Goal: Task Accomplishment & Management: Manage account settings

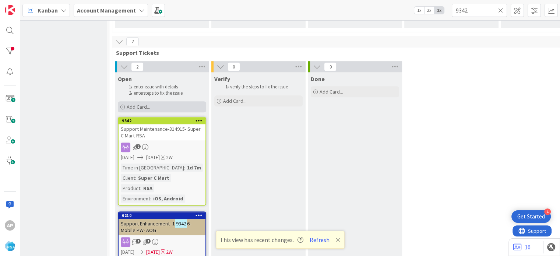
click at [135, 107] on span "Add Card..." at bounding box center [139, 106] width 24 height 7
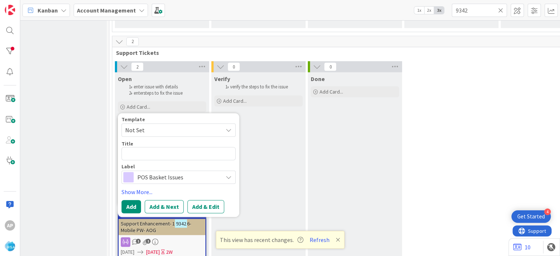
click at [183, 127] on span "Not Set" at bounding box center [171, 130] width 92 height 10
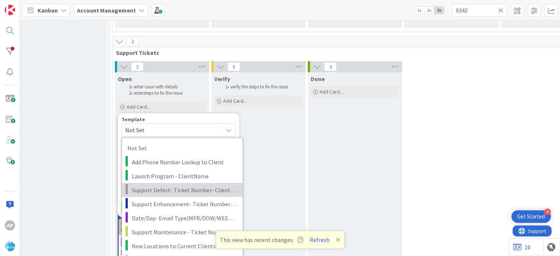
click at [175, 191] on span "Support Defect- Ticket Number- Client Name- Product Name" at bounding box center [184, 190] width 105 height 10
type textarea "x"
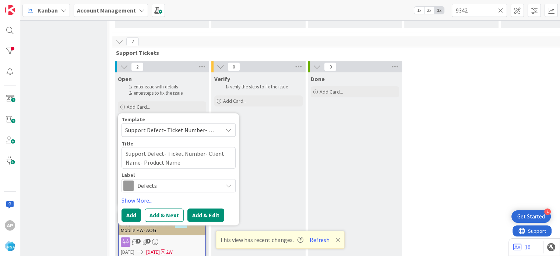
click at [195, 211] on button "Add & Edit" at bounding box center [205, 214] width 37 height 13
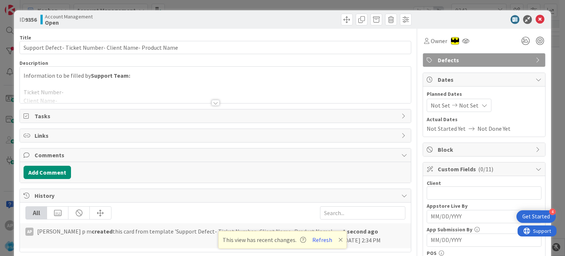
click at [212, 104] on div at bounding box center [216, 103] width 8 height 6
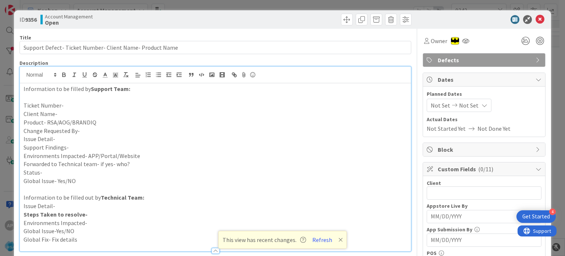
click at [80, 104] on p "Ticket Number-" at bounding box center [215, 105] width 383 height 8
click at [64, 104] on p "Ticket Number-" at bounding box center [215, 105] width 383 height 8
click at [64, 113] on p "Client Name-" at bounding box center [215, 114] width 383 height 8
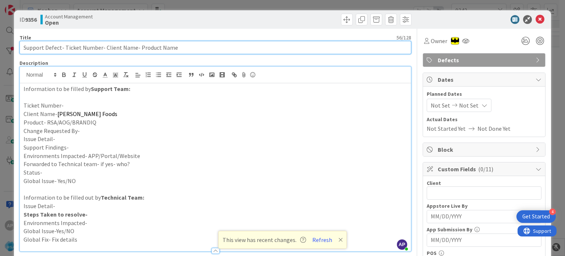
drag, startPoint x: 103, startPoint y: 46, endPoint x: 131, endPoint y: 48, distance: 27.7
click at [131, 48] on input "Support Defect- Ticket Number- Client Name- Product Name" at bounding box center [216, 47] width 392 height 13
paste input "[PERSON_NAME] Foods"
type input "Support Defect- Ticket Number- Akins Foods- Product Name"
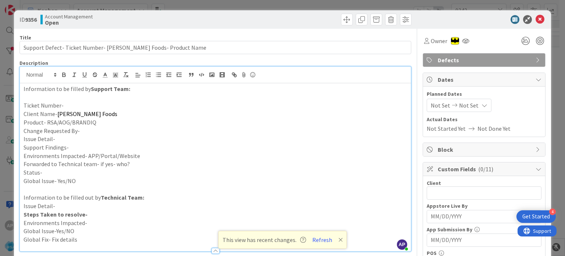
click at [68, 105] on p "Ticket Number-" at bounding box center [215, 105] width 383 height 8
click at [69, 102] on p "Ticket Number-" at bounding box center [215, 105] width 383 height 8
paste div
click at [64, 106] on p "Ticket Number-#315866" at bounding box center [215, 105] width 383 height 8
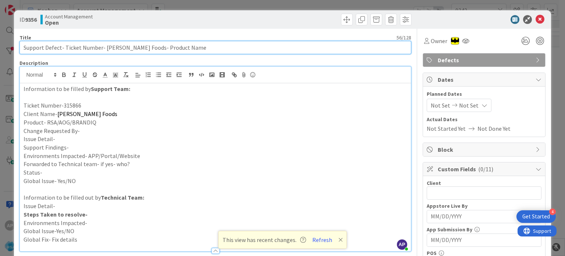
drag, startPoint x: 64, startPoint y: 50, endPoint x: 99, endPoint y: 48, distance: 35.0
click at [99, 48] on input "Support Defect- Ticket Number- Akins Foods- Product Name" at bounding box center [216, 47] width 392 height 13
paste input "#315866"
click at [66, 47] on input "Support Defect- #315866- Akins Foods- Product Name" at bounding box center [216, 47] width 392 height 13
drag, startPoint x: 158, startPoint y: 47, endPoint x: 116, endPoint y: 50, distance: 41.7
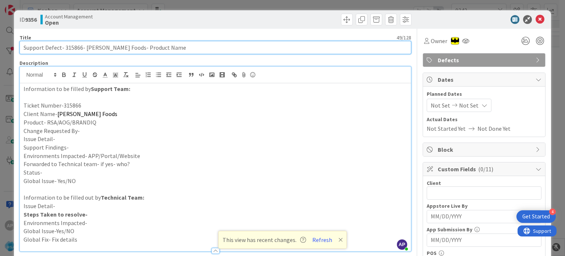
click at [116, 50] on input "Support Defect- 315866- Akins Foods- Product Name" at bounding box center [216, 47] width 392 height 13
type input "Support Defect- 315866- Akins Foods- RSA"
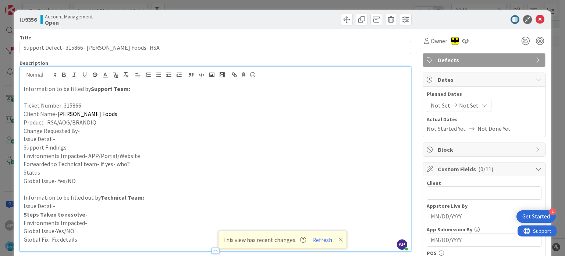
click at [81, 128] on p "Change Requested By-" at bounding box center [215, 131] width 383 height 8
click at [69, 138] on p "Issue Detail-" at bounding box center [215, 139] width 383 height 8
click at [81, 144] on p "Support Findings-" at bounding box center [215, 147] width 383 height 8
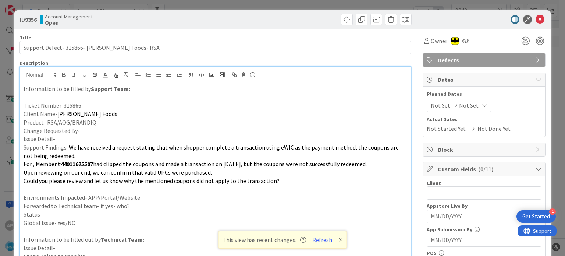
click at [56, 138] on p "Issue Detail-" at bounding box center [215, 139] width 383 height 8
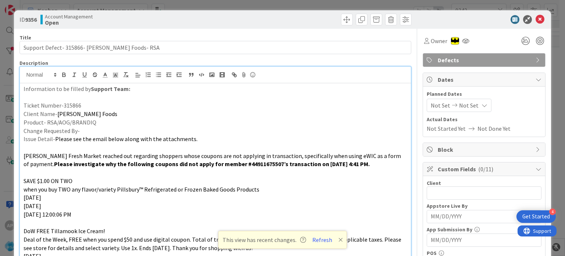
scroll to position [37, 0]
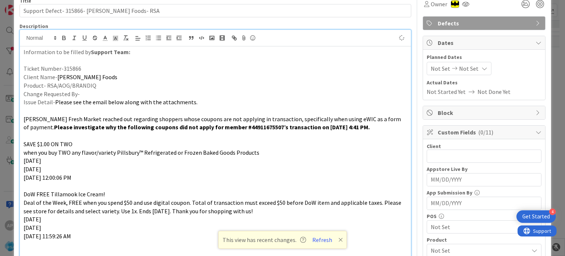
click at [91, 94] on p "Change Requested By-" at bounding box center [215, 94] width 383 height 8
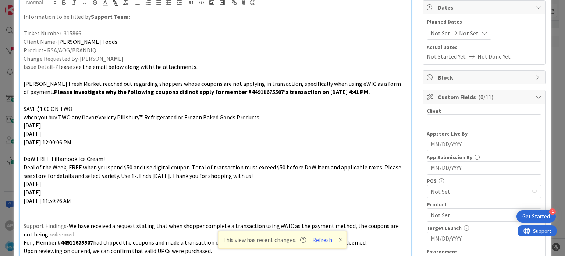
scroll to position [135, 0]
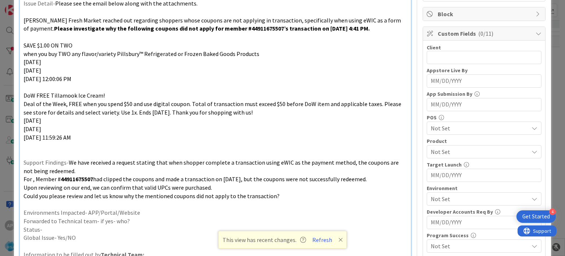
click at [57, 155] on p at bounding box center [215, 154] width 383 height 8
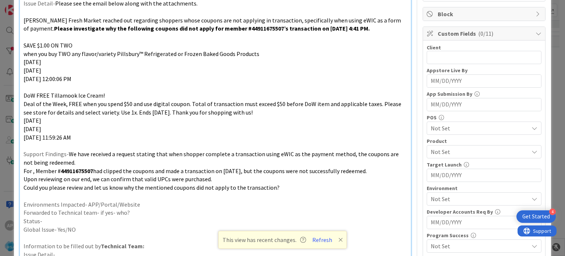
click at [137, 207] on p "Environments Impacted- APP/Portal/Website" at bounding box center [215, 204] width 383 height 8
click at [136, 213] on p "Forwarded to Technical team- if yes- who?" at bounding box center [215, 212] width 383 height 8
click at [109, 222] on p "Status-" at bounding box center [215, 221] width 383 height 8
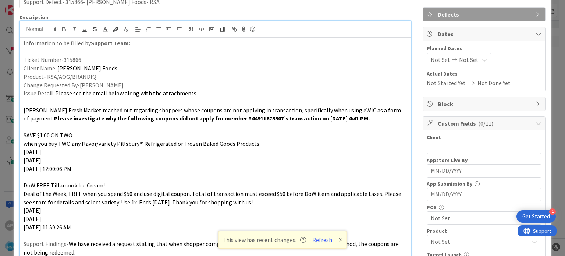
scroll to position [46, 0]
drag, startPoint x: 87, startPoint y: 66, endPoint x: 56, endPoint y: 65, distance: 31.3
click at [56, 65] on p "Client Name- Akins Foods" at bounding box center [215, 68] width 383 height 8
copy span "[PERSON_NAME] Foods"
click at [448, 145] on input "text" at bounding box center [484, 147] width 115 height 13
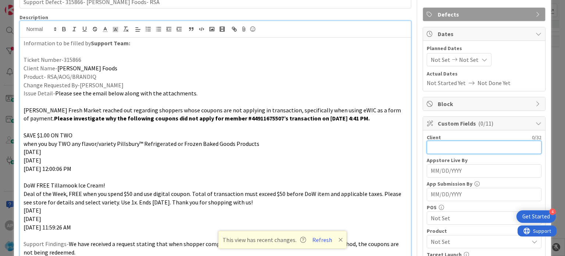
paste input "[PERSON_NAME] Foods"
type input "[PERSON_NAME] Foods"
click at [434, 62] on span "Not Set" at bounding box center [441, 59] width 20 height 9
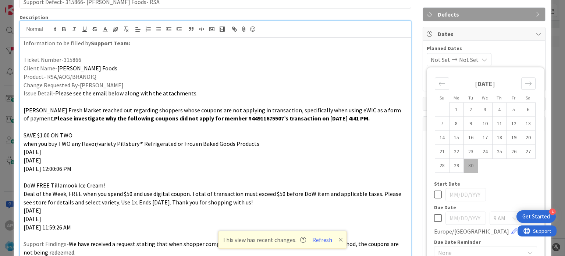
click at [464, 162] on td "30" at bounding box center [471, 166] width 14 height 14
click at [450, 160] on td "29" at bounding box center [456, 166] width 14 height 14
type input "[DATE]"
click at [477, 57] on span "Not Set" at bounding box center [467, 59] width 20 height 9
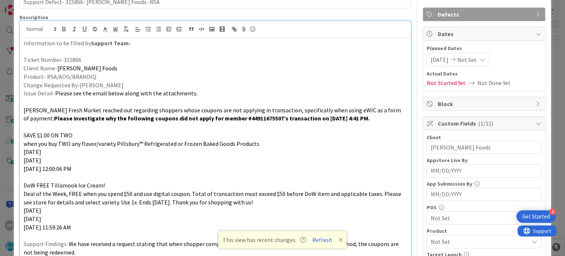
click at [470, 63] on span "Not Set" at bounding box center [467, 59] width 20 height 9
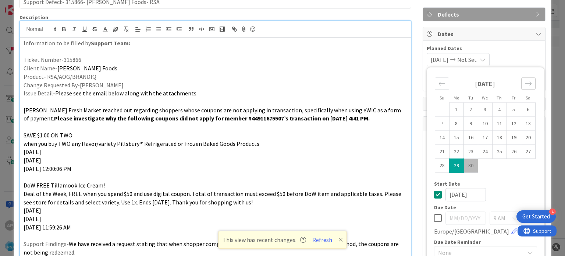
click at [526, 84] on icon "Move forward to switch to the next month." at bounding box center [528, 83] width 7 height 7
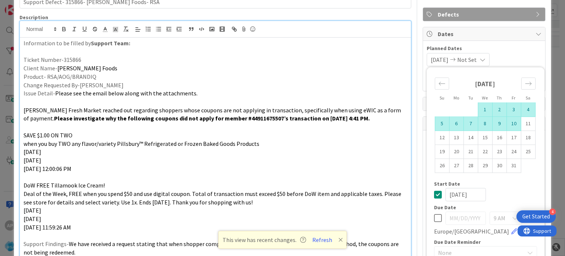
click at [507, 125] on td "10" at bounding box center [514, 124] width 14 height 14
type input "[DATE]"
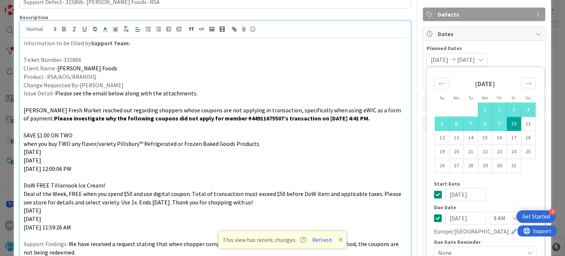
click at [344, 133] on p "SAVE $1.00 ON TWO" at bounding box center [215, 135] width 383 height 8
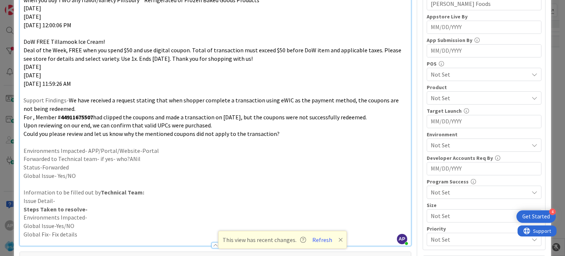
scroll to position [188, 0]
click at [447, 99] on span "Not Set" at bounding box center [480, 98] width 98 height 9
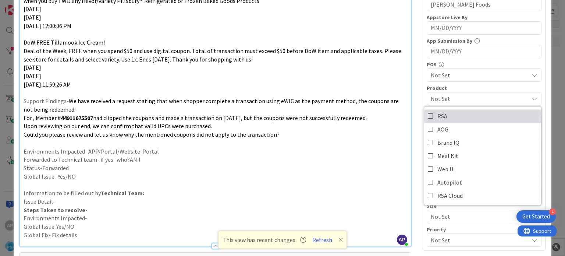
click at [443, 112] on link "RSA" at bounding box center [482, 115] width 117 height 13
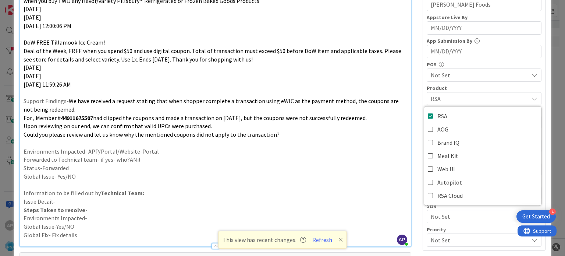
click at [385, 118] on p "For , Member # 44911675507 had clipped the coupons and made a transaction on 09…" at bounding box center [215, 118] width 383 height 8
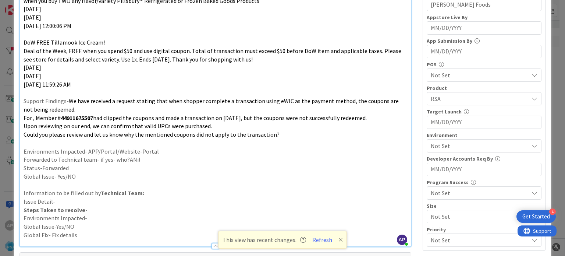
scroll to position [237, 0]
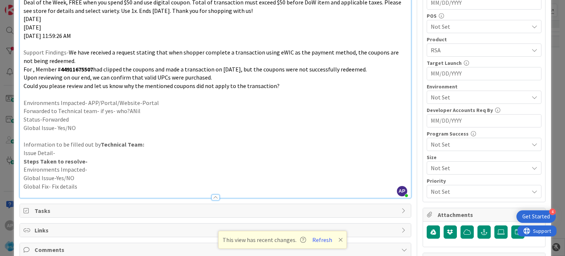
click at [431, 96] on span "Not Set" at bounding box center [480, 97] width 98 height 9
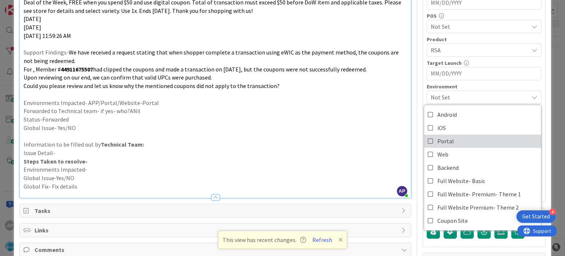
click at [438, 137] on span "Portal" at bounding box center [446, 140] width 17 height 11
click at [371, 128] on p "Global Issue- Yes/NO" at bounding box center [215, 128] width 383 height 8
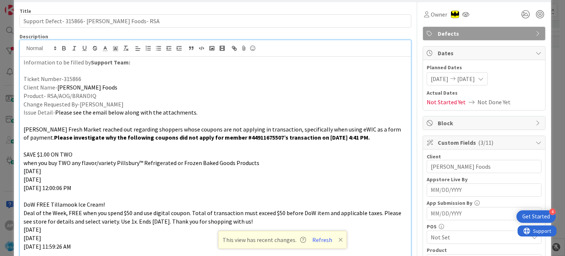
scroll to position [26, 0]
click at [266, 97] on p "Product- RSA/AOG/BRANDIQ" at bounding box center [215, 96] width 383 height 8
click at [75, 71] on p at bounding box center [215, 71] width 383 height 8
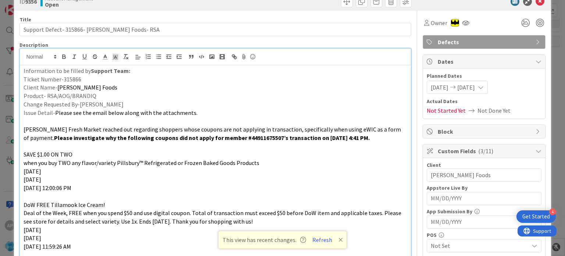
click at [91, 70] on strong "Support Team:" at bounding box center [110, 70] width 39 height 7
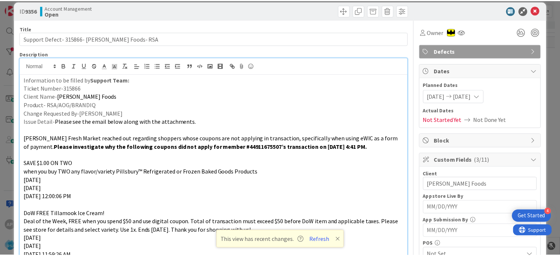
scroll to position [0, 0]
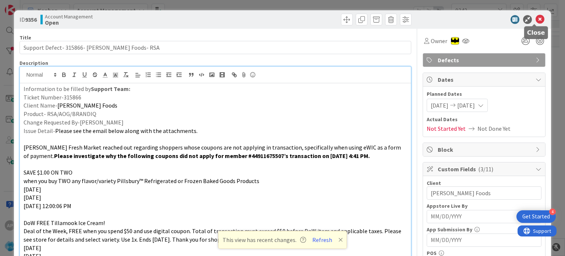
click at [536, 17] on icon at bounding box center [540, 19] width 9 height 9
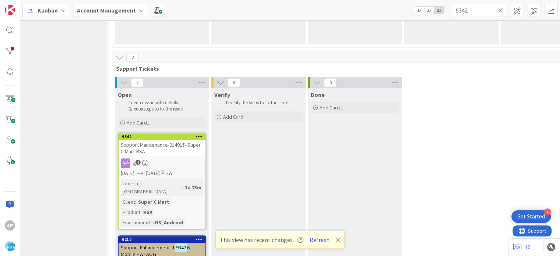
scroll to position [608, 10]
click at [498, 10] on icon at bounding box center [500, 10] width 5 height 7
click at [480, 10] on input "text" at bounding box center [479, 10] width 55 height 13
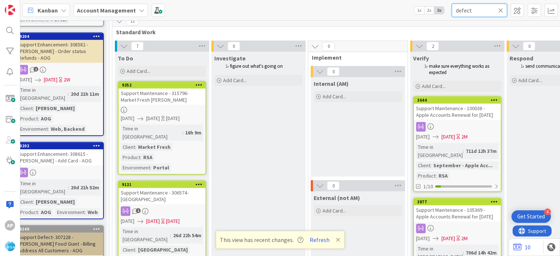
click at [480, 10] on input "defect" at bounding box center [479, 10] width 55 height 13
type input "defect"
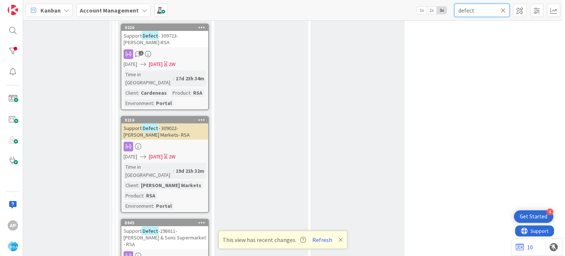
scroll to position [2535, 10]
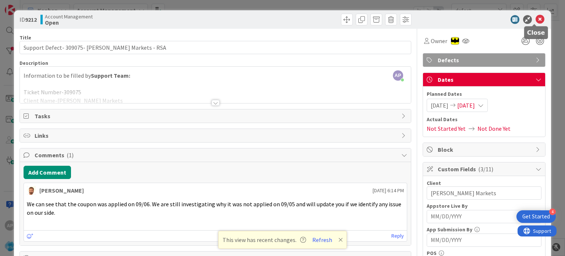
click at [536, 18] on icon at bounding box center [540, 19] width 9 height 9
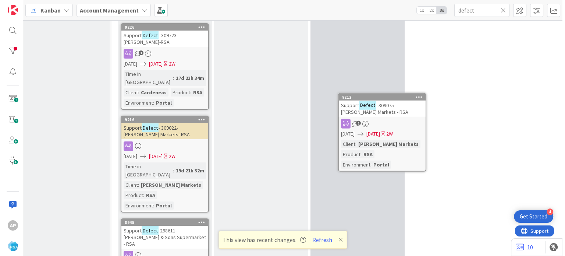
scroll to position [2534, 10]
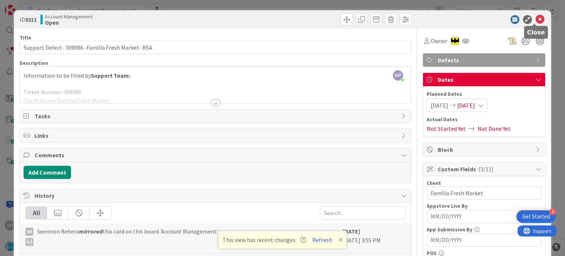
click at [536, 17] on icon at bounding box center [540, 19] width 9 height 9
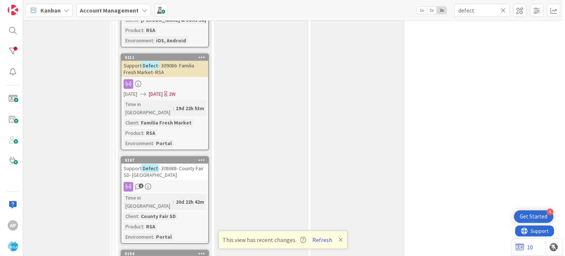
scroll to position [2722, 10]
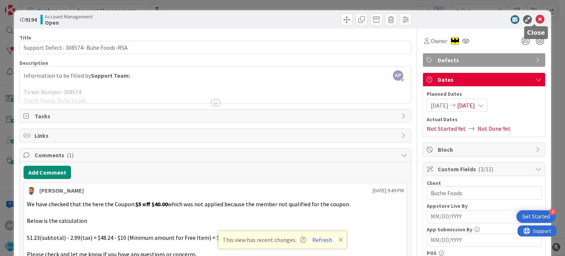
click at [536, 21] on icon at bounding box center [540, 19] width 9 height 9
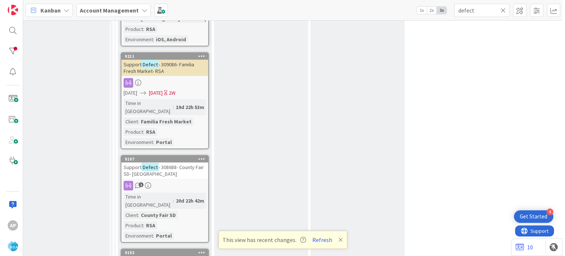
scroll to position [2812, 10]
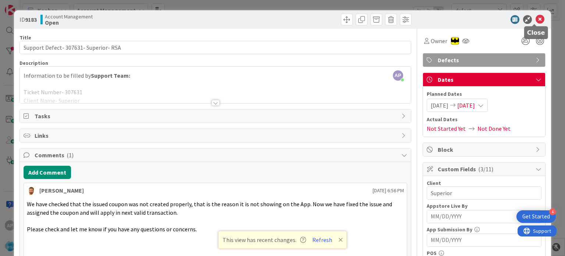
click at [536, 19] on icon at bounding box center [540, 19] width 9 height 9
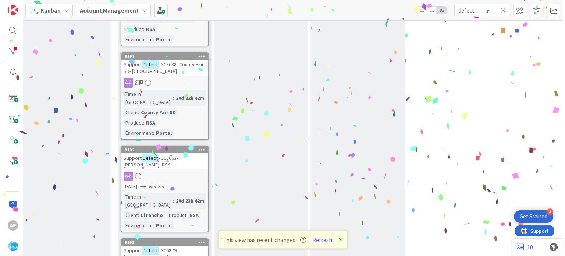
scroll to position [2913, 10]
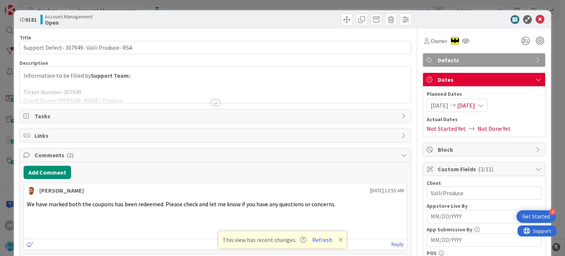
click at [214, 103] on div at bounding box center [216, 103] width 8 height 6
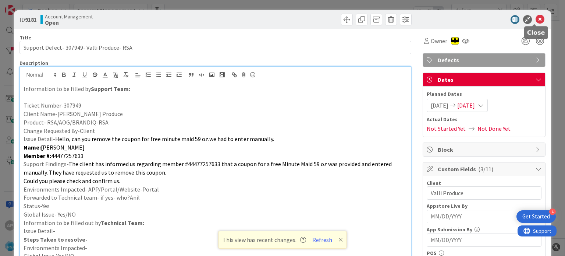
click at [536, 19] on icon at bounding box center [540, 19] width 9 height 9
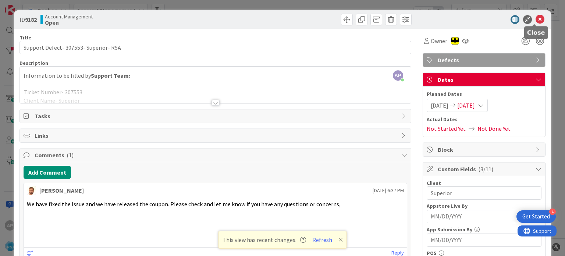
click at [536, 20] on icon at bounding box center [540, 19] width 9 height 9
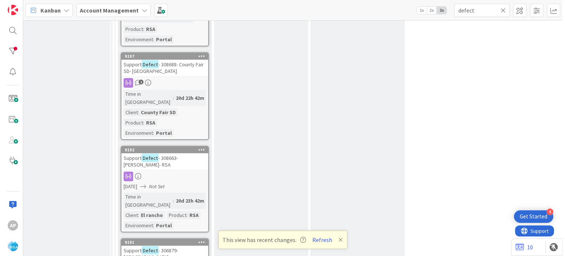
scroll to position [2907, 10]
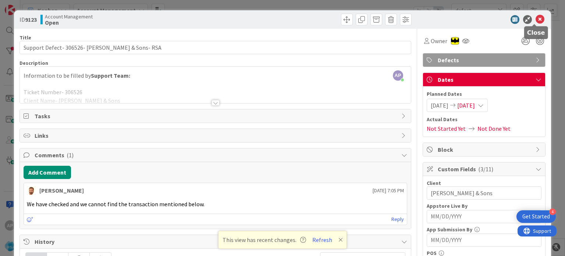
click at [537, 18] on icon at bounding box center [540, 19] width 9 height 9
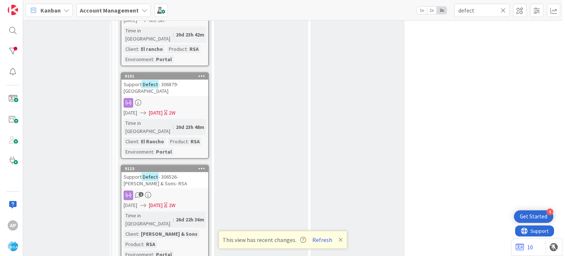
scroll to position [3081, 10]
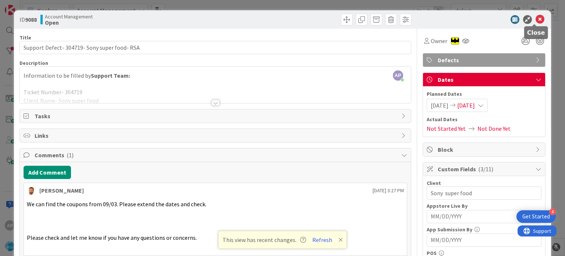
click at [536, 20] on icon at bounding box center [540, 19] width 9 height 9
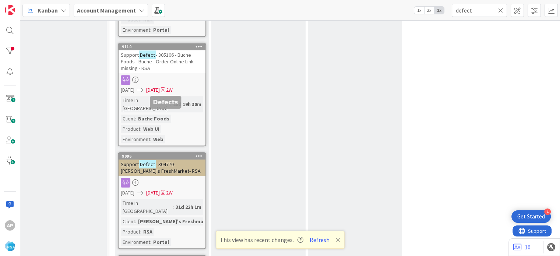
scroll to position [3303, 10]
click at [322, 241] on button "Refresh" at bounding box center [319, 240] width 25 height 10
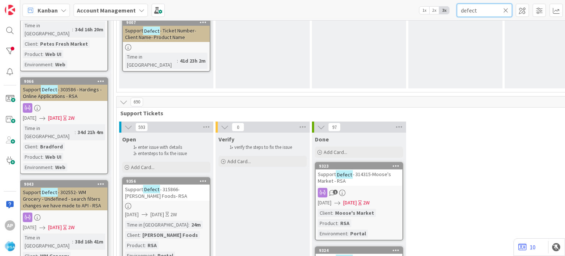
click at [479, 8] on input "defect" at bounding box center [484, 10] width 55 height 13
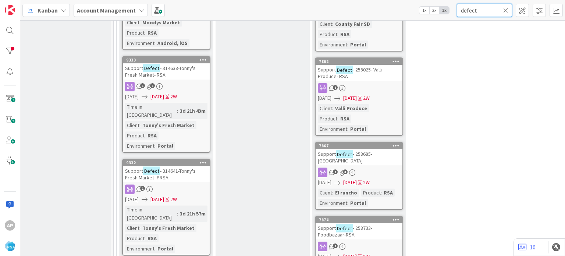
scroll to position [1322, 6]
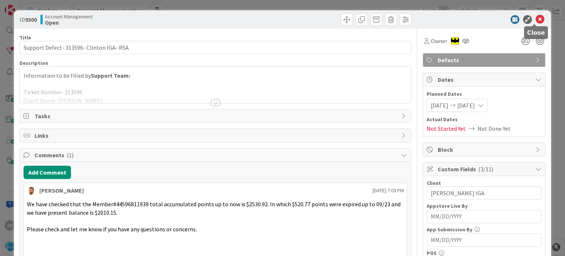
click at [536, 20] on icon at bounding box center [540, 19] width 9 height 9
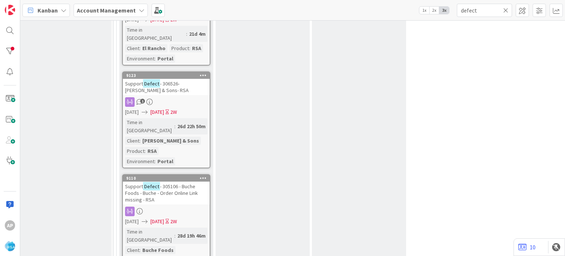
scroll to position [3173, 6]
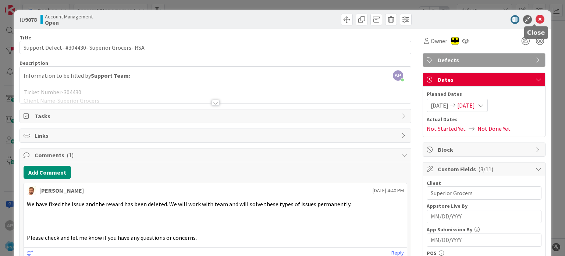
click at [536, 20] on icon at bounding box center [540, 19] width 9 height 9
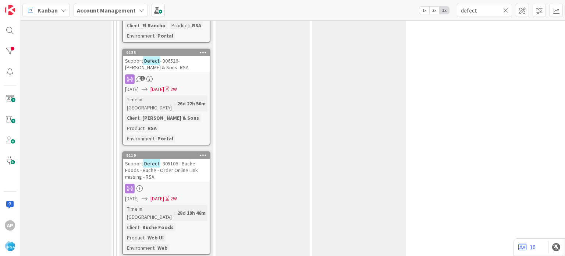
scroll to position [3197, 6]
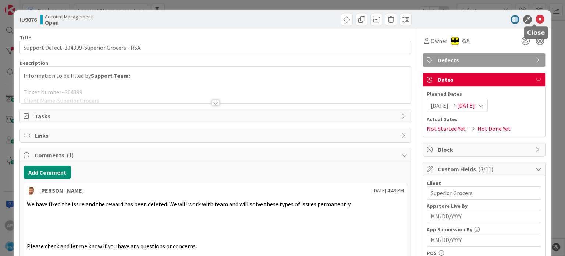
click at [536, 19] on icon at bounding box center [540, 19] width 9 height 9
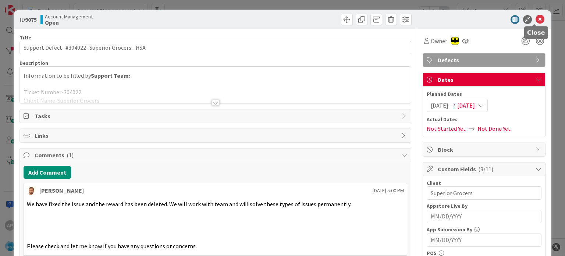
click at [538, 20] on icon at bounding box center [540, 19] width 9 height 9
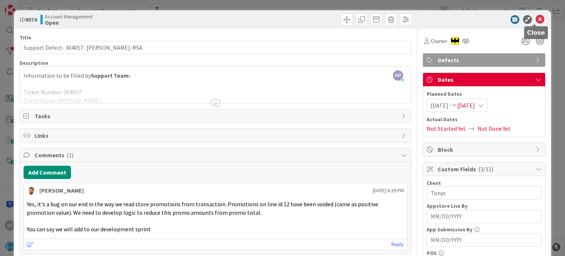
click at [536, 22] on icon at bounding box center [540, 19] width 9 height 9
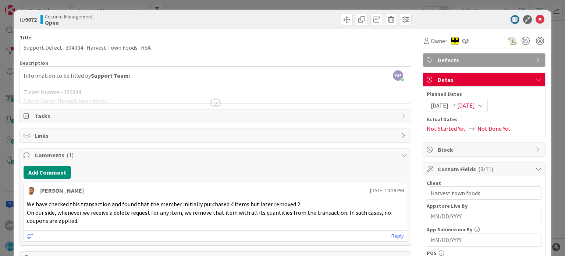
click at [484, 27] on div "ID 9072 Account Management Open" at bounding box center [282, 19] width 537 height 18
click at [536, 22] on icon at bounding box center [540, 19] width 9 height 9
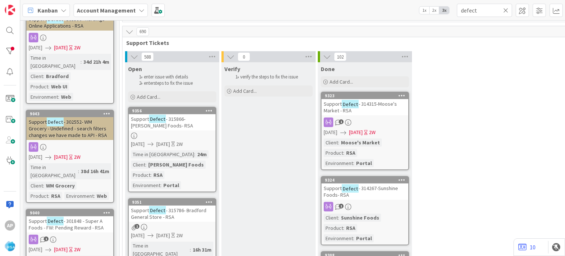
scroll to position [631, 0]
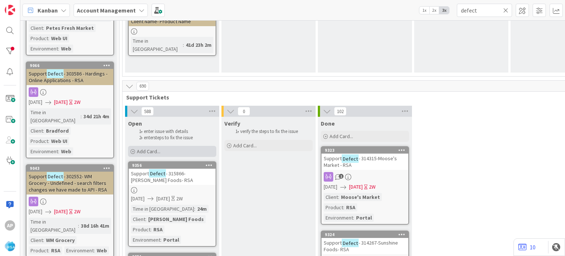
click at [141, 148] on span "Add Card..." at bounding box center [149, 151] width 24 height 7
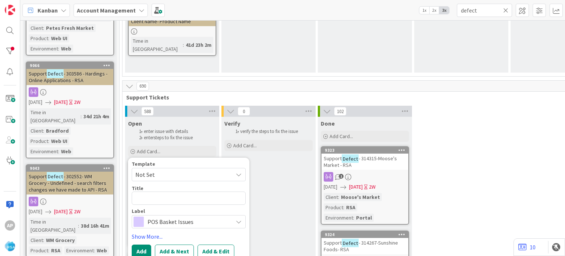
click at [173, 170] on span "Not Set" at bounding box center [181, 175] width 92 height 10
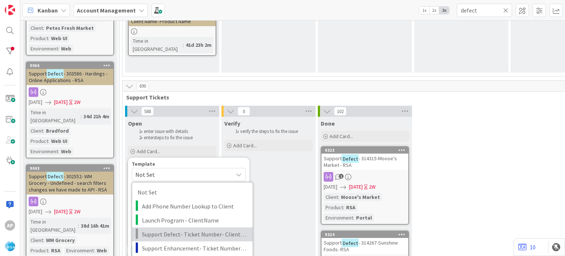
click at [178, 229] on span "Support Defect- Ticket Number- Client Name- Product Name" at bounding box center [194, 234] width 105 height 10
type textarea "x"
type textarea "Support Defect- Ticket Number- Client Name- Product Name"
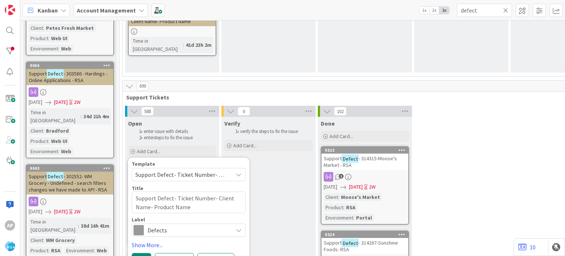
click at [201, 170] on span "Support Defect- Ticket Number- Client Name- Product Name" at bounding box center [181, 175] width 92 height 10
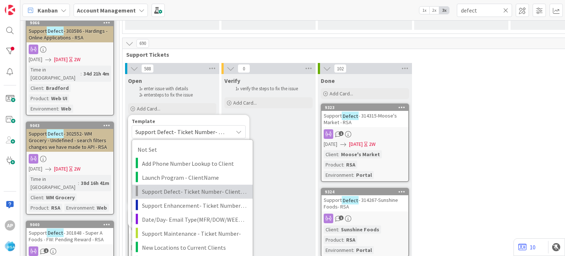
scroll to position [674, 0]
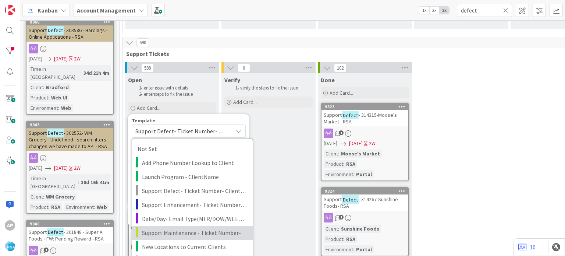
click at [178, 228] on span "Support Maintenance - Ticket Number-" at bounding box center [194, 233] width 105 height 10
type textarea "x"
type textarea "Support Maintenance - Ticket Number-"
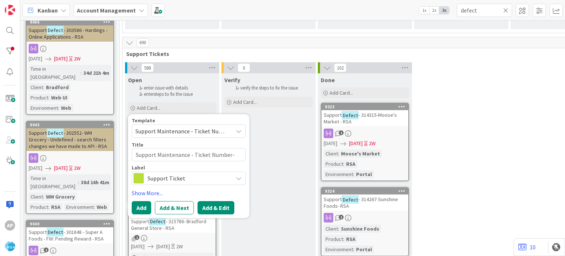
click at [210, 201] on button "Add & Edit" at bounding box center [216, 207] width 37 height 13
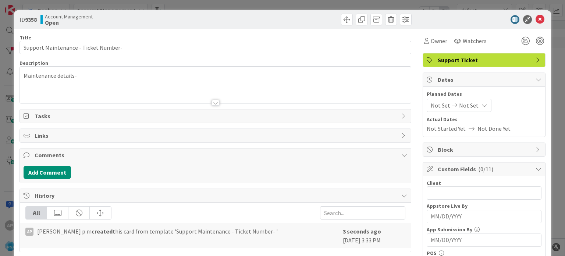
click at [216, 102] on div at bounding box center [216, 103] width 8 height 6
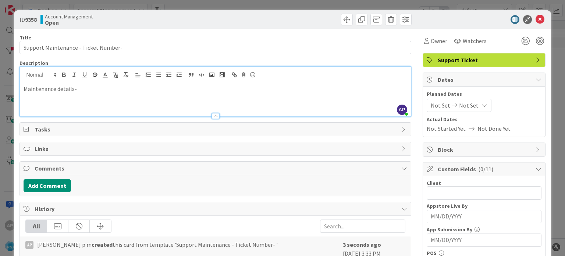
click at [88, 90] on p "Maintenance details-" at bounding box center [215, 89] width 383 height 8
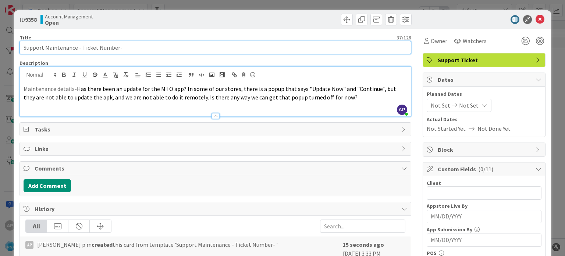
drag, startPoint x: 116, startPoint y: 47, endPoint x: 82, endPoint y: 44, distance: 33.3
click at [82, 44] on input "Support Maintenance - Ticket Number-" at bounding box center [216, 47] width 392 height 13
paste input "#315850"
click at [104, 48] on input "Support Maintenance - #315850r-" at bounding box center [216, 47] width 392 height 13
click at [84, 49] on input "Support Maintenance - #315850-RSA" at bounding box center [216, 47] width 392 height 13
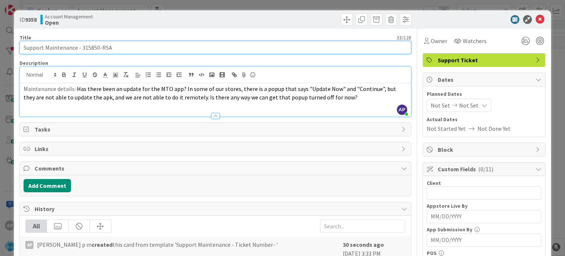
type input "Support Maintenance - 315850-RSA"
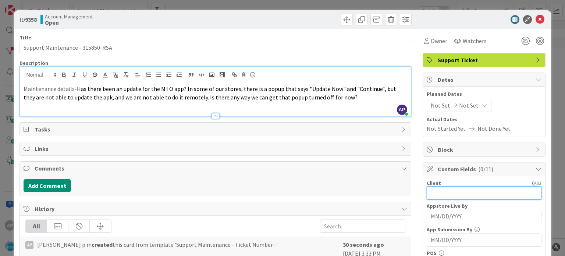
click at [427, 192] on input "text" at bounding box center [484, 192] width 115 height 13
type input "North state Grocery"
click at [433, 105] on span "Not Set" at bounding box center [441, 105] width 20 height 9
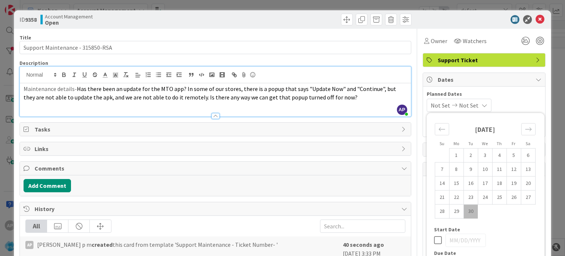
click at [464, 209] on td "30" at bounding box center [471, 211] width 14 height 14
type input "[DATE]"
click at [477, 107] on span "Not Set" at bounding box center [467, 105] width 20 height 9
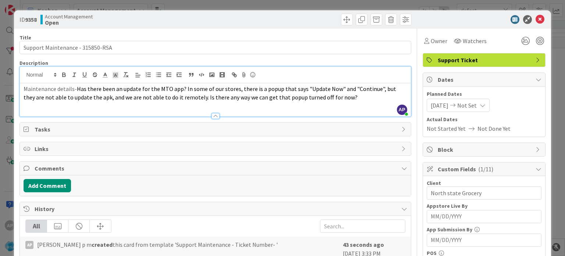
click at [475, 108] on span "Not Set" at bounding box center [467, 105] width 20 height 9
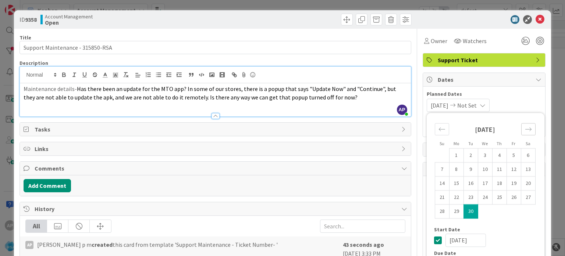
click at [525, 131] on icon "Move forward to switch to the next month." at bounding box center [528, 128] width 7 height 7
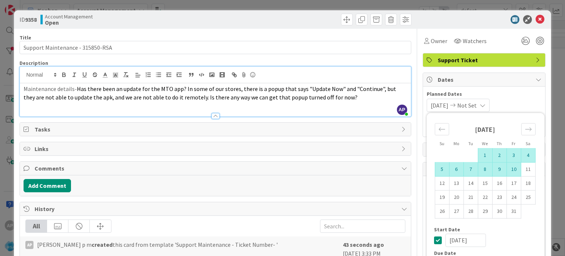
click at [507, 169] on td "10" at bounding box center [514, 169] width 14 height 14
type input "[DATE]"
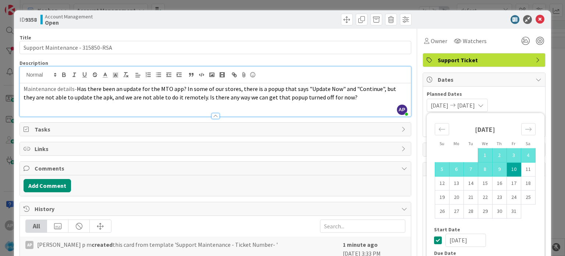
click at [361, 88] on span "Has there been an update for the MTO app? In some of our stores, there is a pop…" at bounding box center [211, 93] width 374 height 16
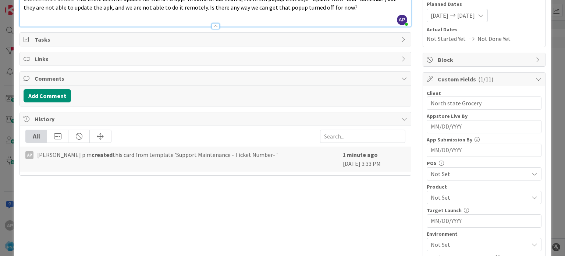
scroll to position [113, 0]
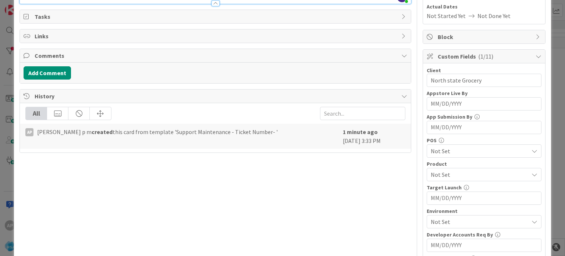
click at [455, 174] on span "Not Set" at bounding box center [480, 174] width 98 height 9
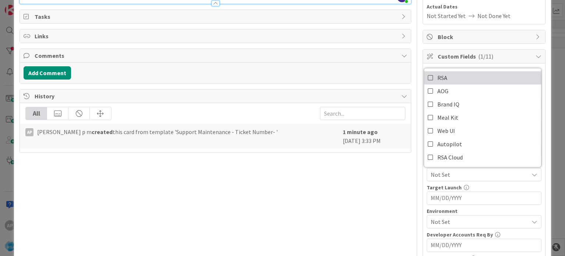
click at [428, 79] on icon at bounding box center [431, 77] width 6 height 11
click at [392, 222] on div "Title 33 / 128 Support Maintenance - 315850-RSA Description AP Akhil p m just j…" at bounding box center [216, 163] width 392 height 494
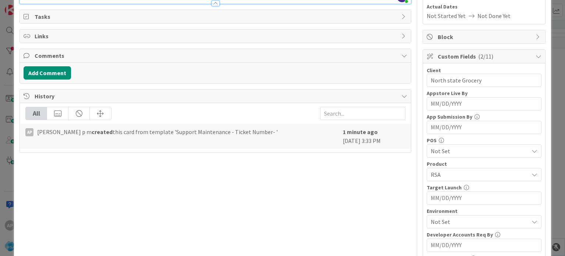
click at [443, 222] on span "Not Set" at bounding box center [480, 221] width 98 height 9
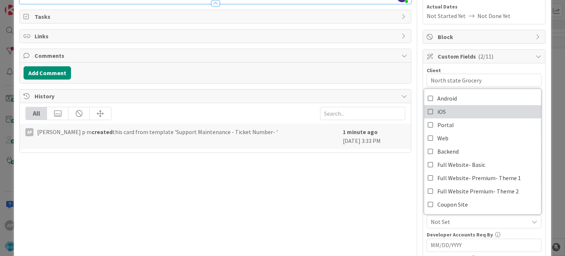
click at [428, 113] on icon at bounding box center [431, 111] width 6 height 11
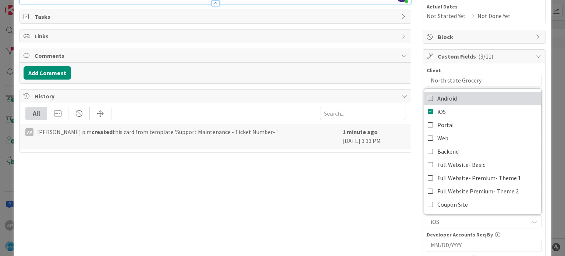
click at [428, 93] on icon at bounding box center [431, 98] width 6 height 11
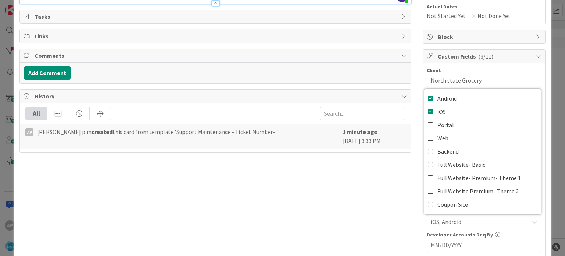
click at [368, 201] on div "Title 33 / 128 Support Maintenance - 315850-RSA Description AP Akhil p m just j…" at bounding box center [216, 163] width 392 height 494
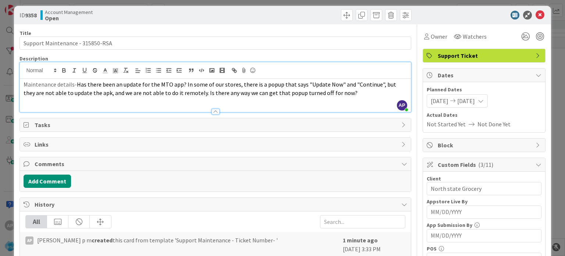
scroll to position [0, 0]
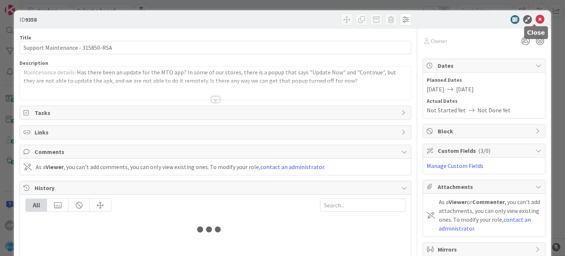
type input "defect"
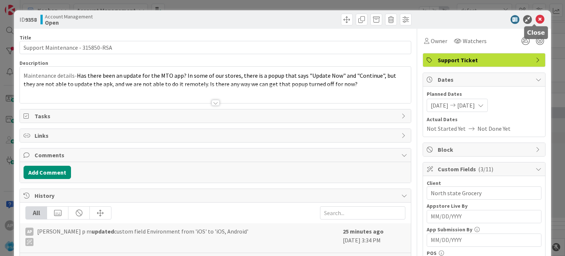
click at [536, 19] on icon at bounding box center [540, 19] width 9 height 9
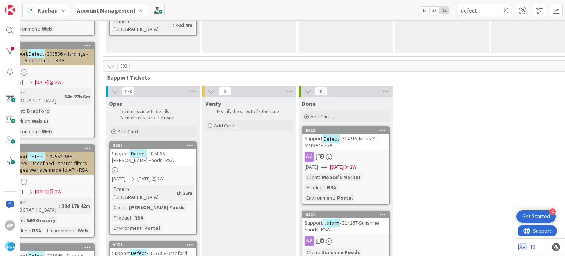
scroll to position [651, 19]
click at [122, 128] on span "Add Card..." at bounding box center [130, 131] width 24 height 7
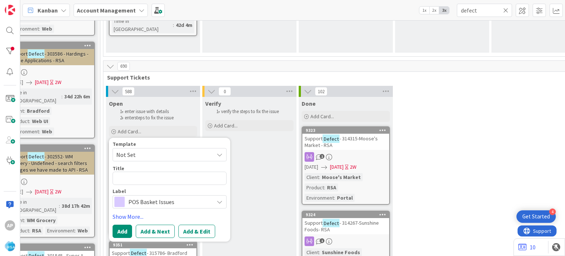
click at [154, 150] on span "Not Set" at bounding box center [162, 155] width 92 height 10
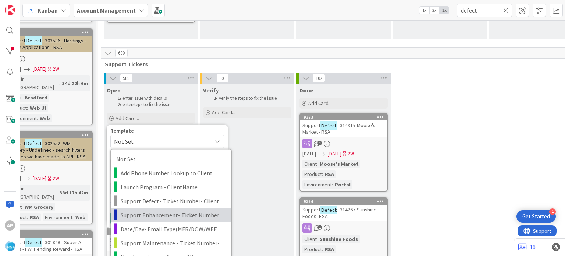
scroll to position [664, 21]
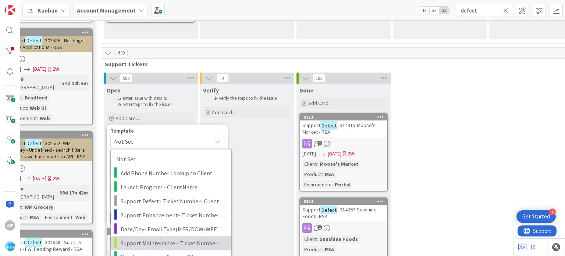
click at [163, 238] on span "Support Maintenance - Ticket Number-" at bounding box center [173, 243] width 105 height 10
type textarea "x"
type textarea "Support Maintenance - Ticket Number-"
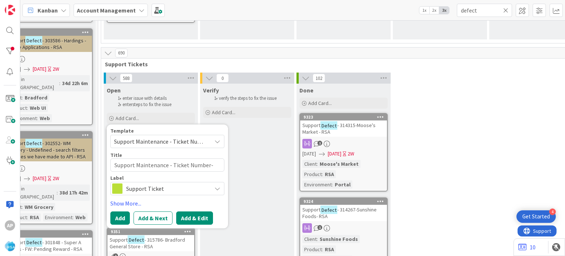
click at [194, 211] on button "Add & Edit" at bounding box center [194, 217] width 37 height 13
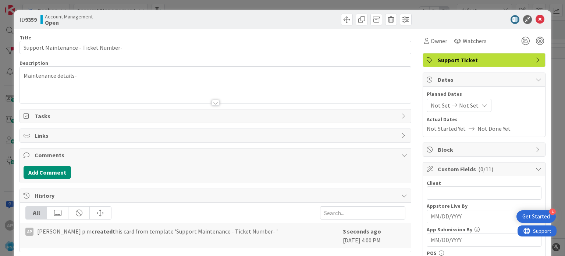
click at [212, 103] on div at bounding box center [216, 103] width 8 height 6
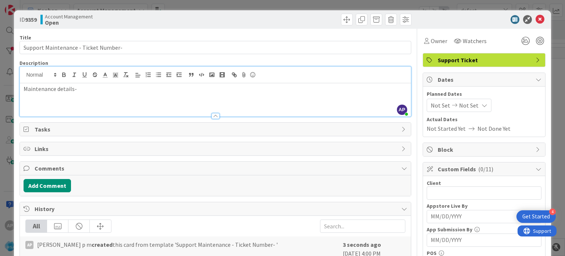
click at [96, 93] on div "Maintenance details-" at bounding box center [215, 99] width 391 height 33
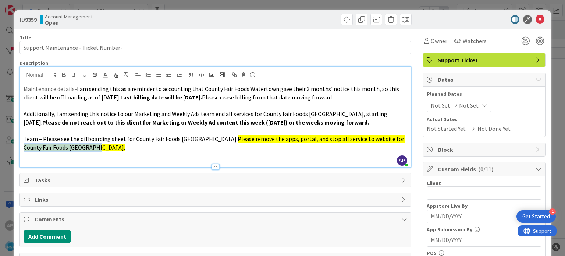
drag, startPoint x: 368, startPoint y: 139, endPoint x: 369, endPoint y: 146, distance: 7.1
click at [369, 146] on p "Team – Please see the offboarding sheet for County Fair Foods [GEOGRAPHIC_DATA]…" at bounding box center [215, 143] width 383 height 17
copy span "County Fair Foods [GEOGRAPHIC_DATA]."
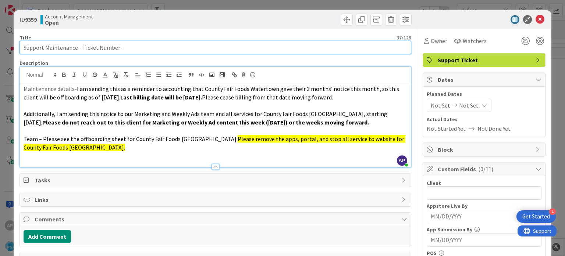
click at [122, 47] on input "Support Maintenance - Ticket Number-" at bounding box center [216, 47] width 392 height 13
paste input "County Fair Foods [GEOGRAPHIC_DATA]."
drag, startPoint x: 81, startPoint y: 47, endPoint x: 116, endPoint y: 50, distance: 35.5
click at [116, 50] on input "Support Maintenance - Ticket Number- County Fair Foods [GEOGRAPHIC_DATA]." at bounding box center [216, 47] width 392 height 13
paste input "#315844"
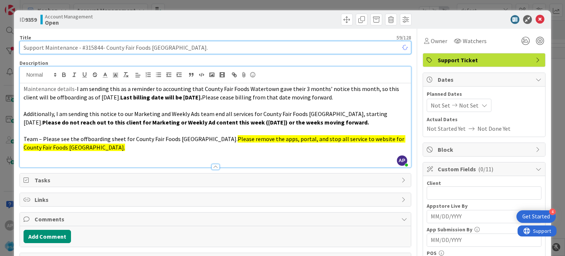
click at [85, 48] on input "Support Maintenance - #315844- County Fair Foods [GEOGRAPHIC_DATA]." at bounding box center [216, 47] width 392 height 13
type input "Support Maintenance - 315844- County Fair Foods [GEOGRAPHIC_DATA]."
drag, startPoint x: 184, startPoint y: 49, endPoint x: 102, endPoint y: 45, distance: 82.1
click at [102, 45] on input "Support Maintenance - 315844- County Fair Foods [GEOGRAPHIC_DATA]." at bounding box center [216, 47] width 392 height 13
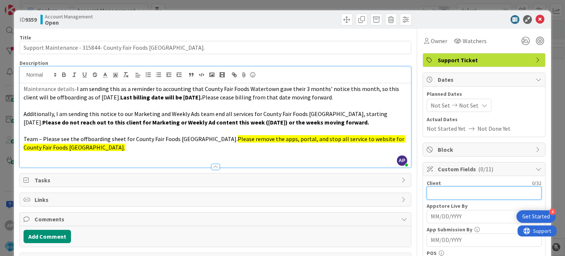
click at [427, 193] on input "text" at bounding box center [484, 192] width 115 height 13
paste input "County Fair Foods [GEOGRAPHIC_DATA]."
type input "County Fair Foods [GEOGRAPHIC_DATA]."
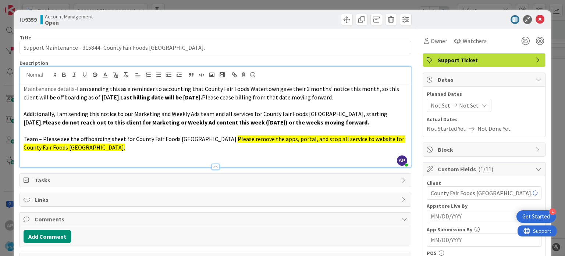
click at [442, 109] on span "Not Set" at bounding box center [441, 105] width 20 height 9
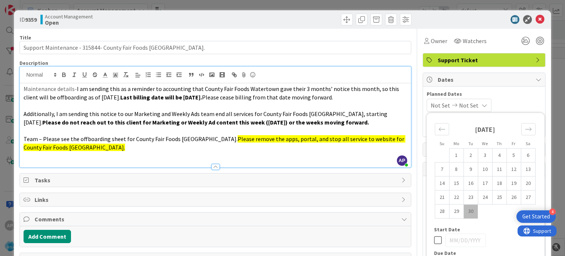
click at [464, 208] on td "30" at bounding box center [471, 211] width 14 height 14
type input "[DATE]"
click at [468, 103] on span "Not Set" at bounding box center [467, 105] width 20 height 9
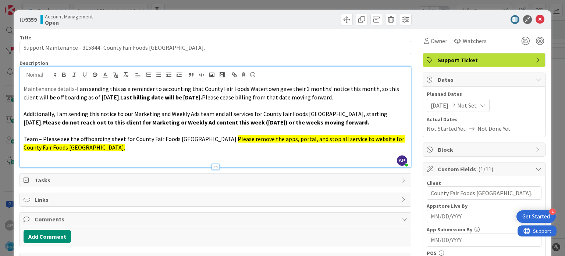
click at [470, 105] on span "Not Set" at bounding box center [467, 105] width 20 height 9
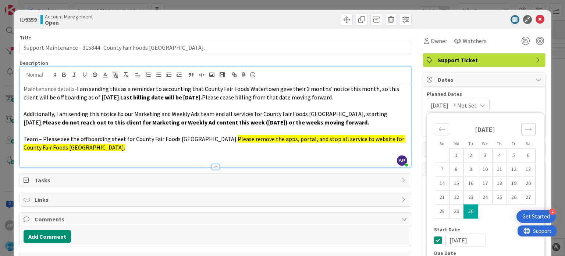
click at [525, 132] on icon "Move forward to switch to the next month." at bounding box center [528, 128] width 7 height 7
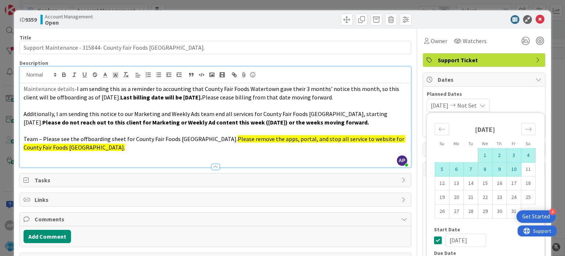
click at [511, 172] on td "10" at bounding box center [514, 169] width 14 height 14
type input "[DATE]"
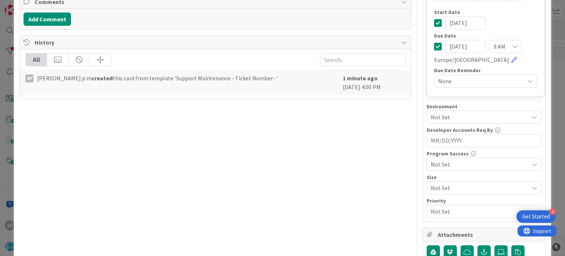
scroll to position [228, 0]
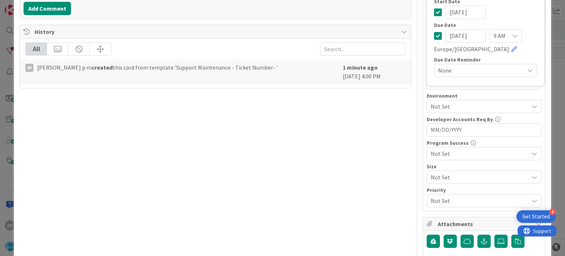
click at [439, 103] on span "Not Set" at bounding box center [480, 106] width 98 height 9
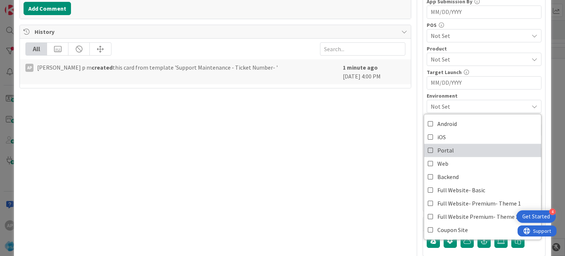
click at [439, 147] on span "Portal" at bounding box center [446, 150] width 17 height 11
click at [438, 137] on span "iOS" at bounding box center [442, 136] width 8 height 11
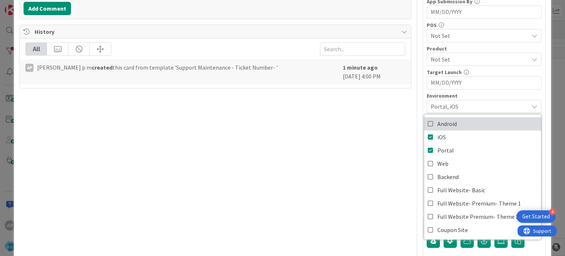
click at [438, 125] on span "Android" at bounding box center [448, 123] width 20 height 11
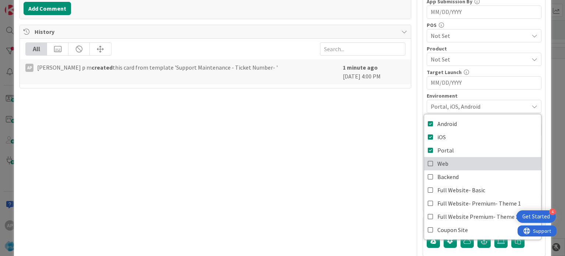
click at [438, 158] on span "Web" at bounding box center [443, 163] width 11 height 11
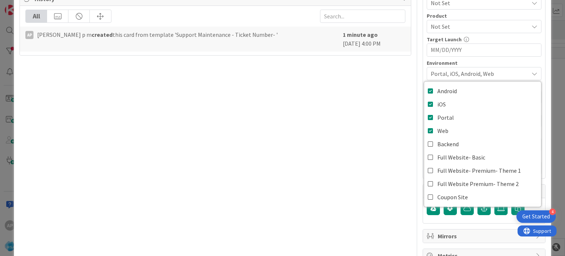
click at [366, 149] on div "Title 58 / 128 Support Maintenance - 315844- County Fair Foods [GEOGRAPHIC_DATA…" at bounding box center [216, 15] width 392 height 494
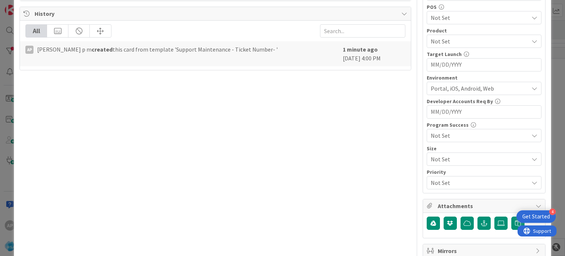
scroll to position [243, 0]
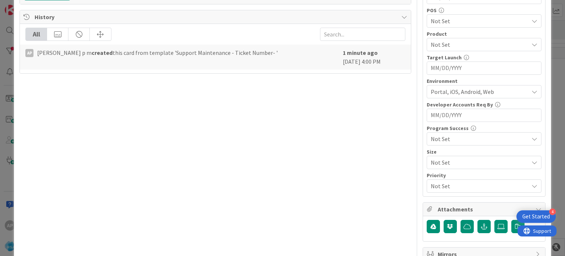
click at [439, 40] on span "Not Set" at bounding box center [480, 44] width 98 height 9
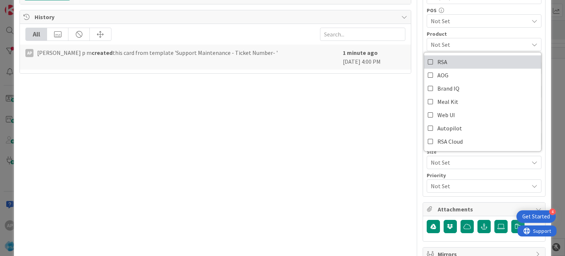
click at [441, 59] on span "RSA" at bounding box center [443, 61] width 10 height 11
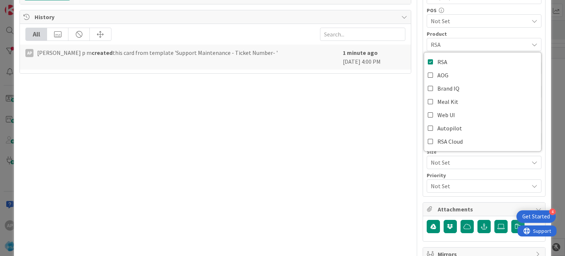
click at [378, 117] on div "Title 58 / 128 Support Maintenance - 315844- County Fair Foods [GEOGRAPHIC_DATA…" at bounding box center [216, 33] width 392 height 494
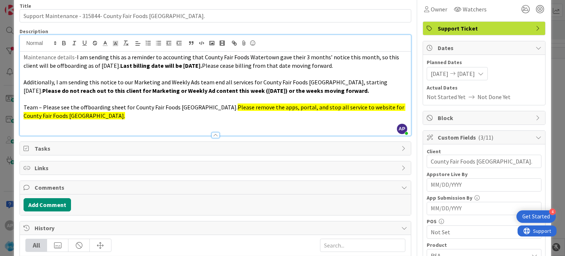
scroll to position [0, 0]
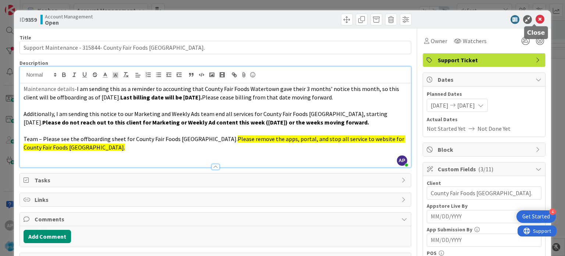
click at [536, 19] on icon at bounding box center [540, 19] width 9 height 9
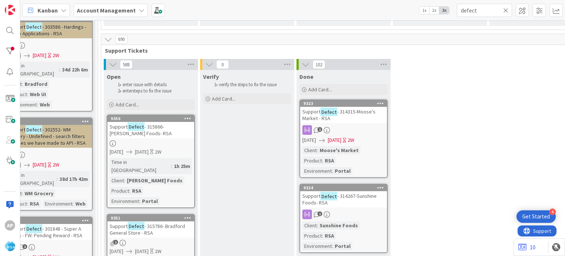
scroll to position [683, 0]
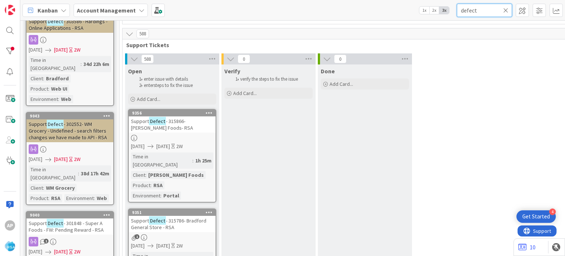
drag, startPoint x: 479, startPoint y: 12, endPoint x: 457, endPoint y: 14, distance: 22.2
click at [457, 14] on input "defect" at bounding box center [484, 10] width 55 height 13
paste input "9358"
type input "9358"
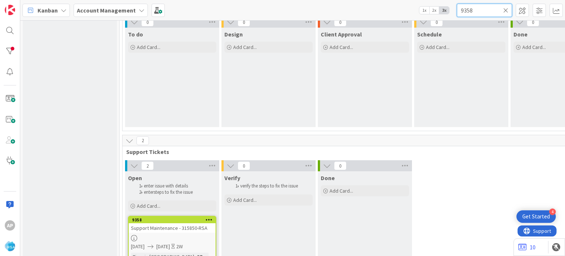
scroll to position [527, 0]
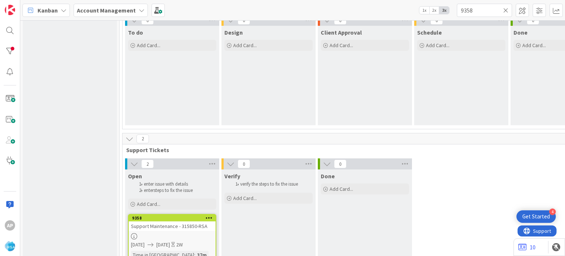
click at [149, 164] on span "2" at bounding box center [147, 163] width 13 height 9
click at [135, 162] on icon at bounding box center [134, 164] width 8 height 8
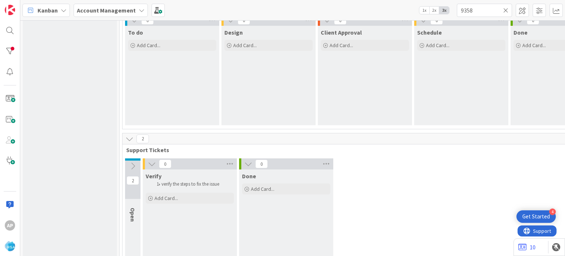
click at [135, 162] on icon at bounding box center [133, 166] width 8 height 8
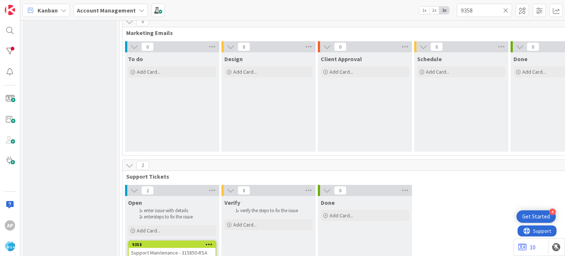
scroll to position [573, 0]
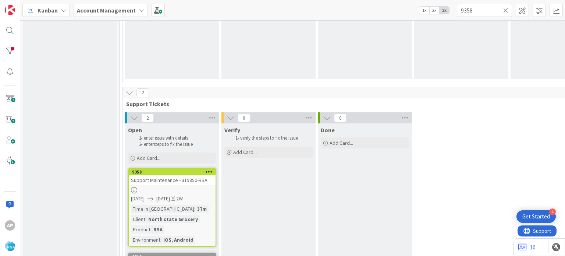
click at [471, 179] on div "2 Open enter issue with details enter steps to fix the issue Add Card... 9358 S…" at bounding box center [561, 235] width 874 height 247
